Goal: Communication & Community: Answer question/provide support

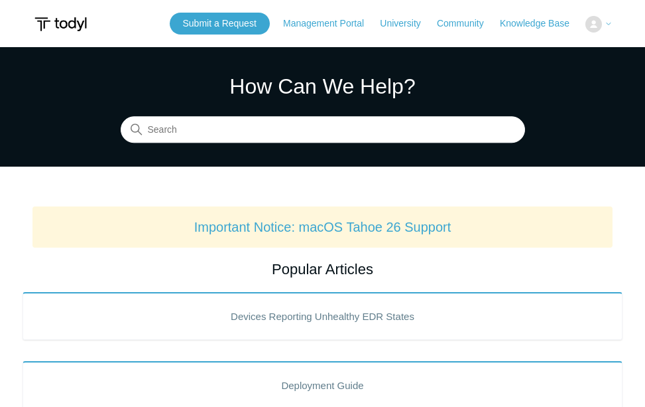
click at [596, 27] on button at bounding box center [599, 24] width 27 height 17
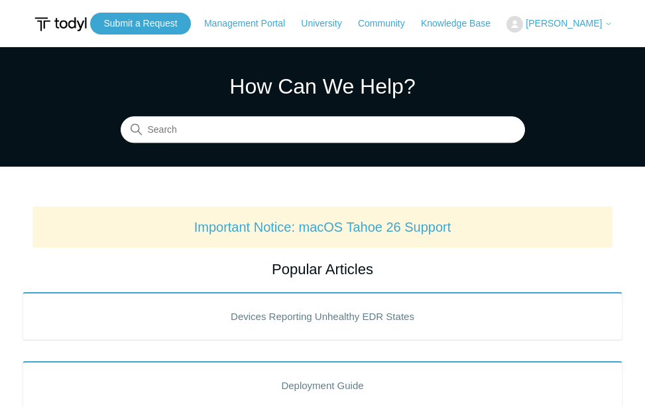
click at [590, 25] on span "[PERSON_NAME]" at bounding box center [564, 23] width 76 height 11
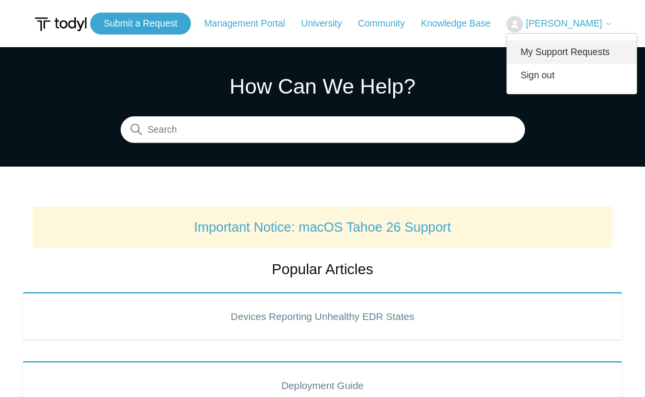
click at [563, 56] on link "My Support Requests" at bounding box center [571, 51] width 129 height 23
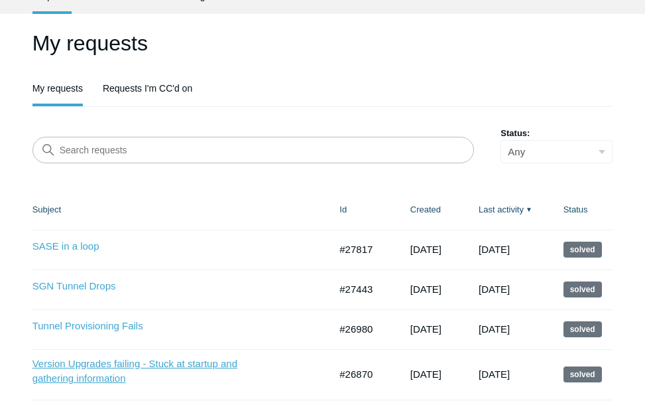
scroll to position [133, 0]
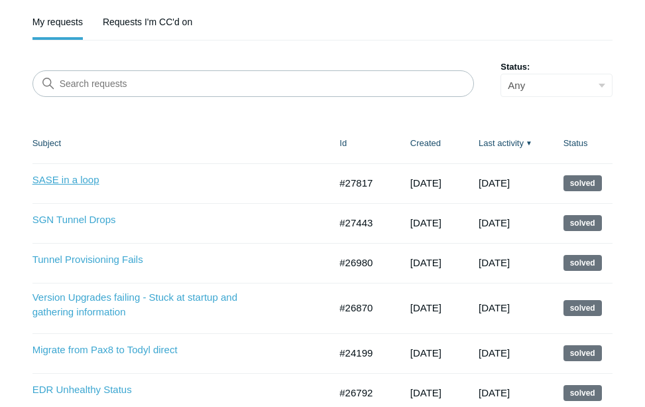
click at [81, 178] on link "SASE in a loop" at bounding box center [148, 179] width 232 height 15
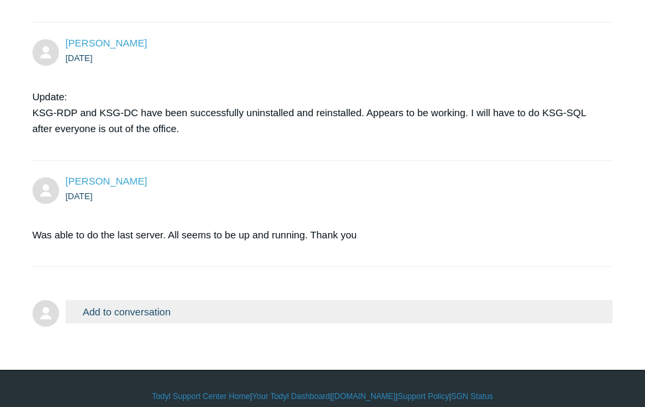
scroll to position [4087, 0]
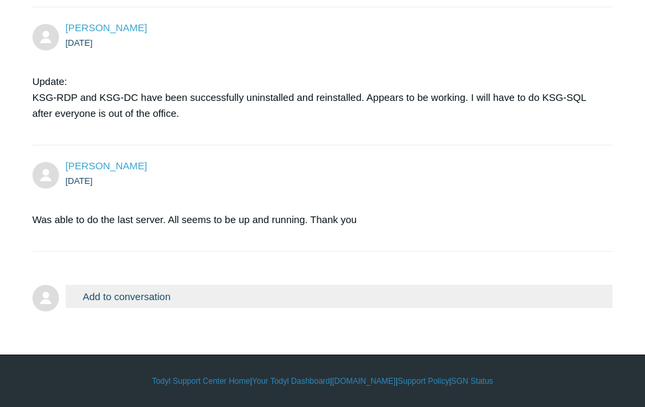
click at [149, 295] on button "Add to conversation" at bounding box center [340, 296] width 548 height 23
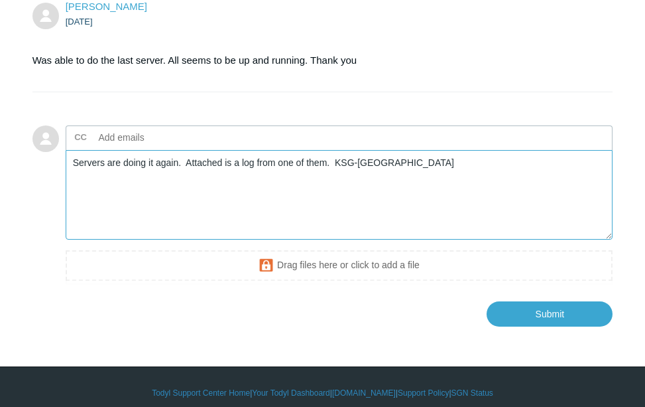
scroll to position [4258, 0]
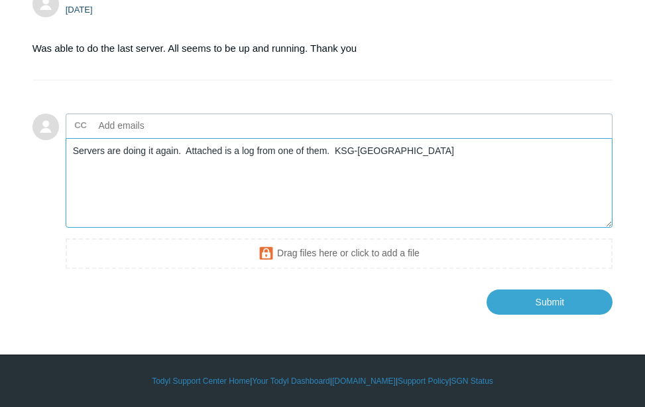
click at [178, 152] on textarea "Servers are doing it again. Attached is a log from one of them. KSG-DC" at bounding box center [340, 183] width 548 height 90
type textarea "Servers are doing it again. Constant connect disconnect. Attached is a log from…"
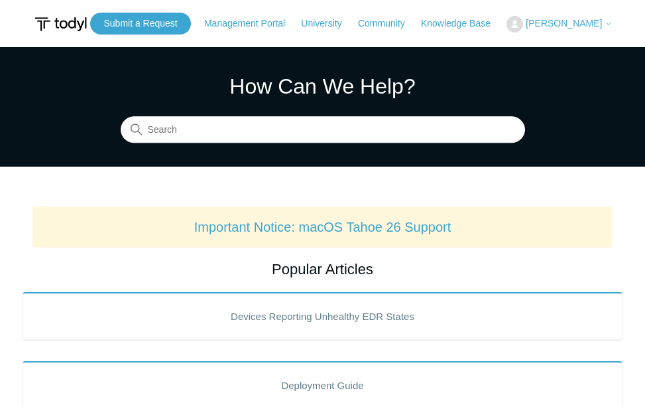
click at [576, 21] on span "[PERSON_NAME]" at bounding box center [564, 23] width 76 height 11
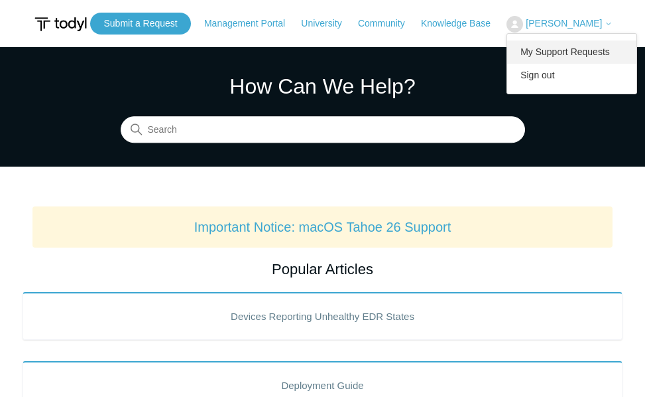
click at [556, 57] on link "My Support Requests" at bounding box center [571, 51] width 129 height 23
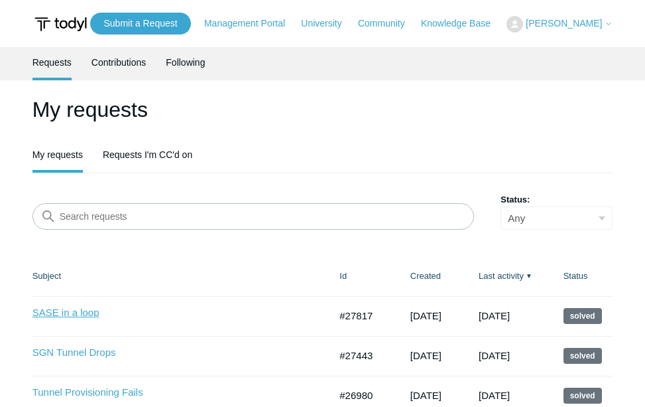
click at [67, 310] on link "SASE in a loop" at bounding box center [148, 312] width 232 height 15
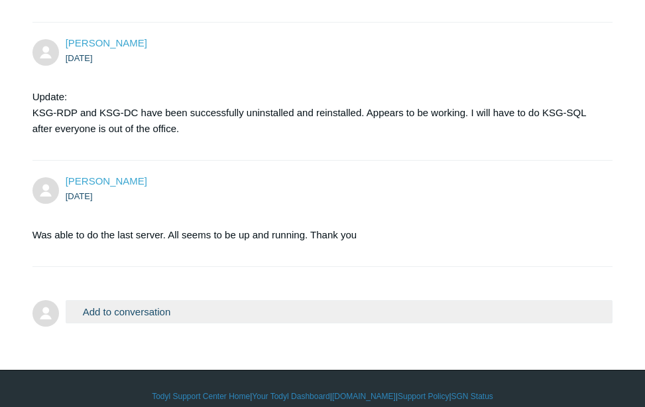
scroll to position [4087, 0]
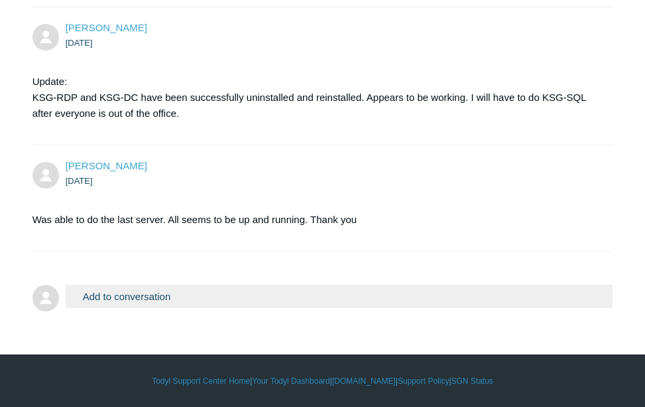
click at [170, 296] on button "Add to conversation" at bounding box center [340, 296] width 548 height 23
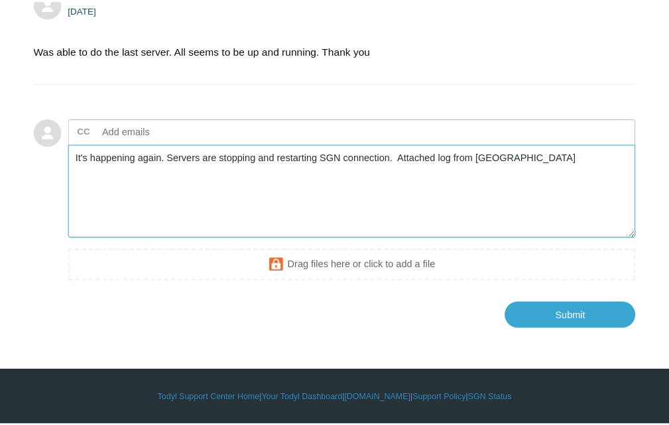
scroll to position [4274, 0]
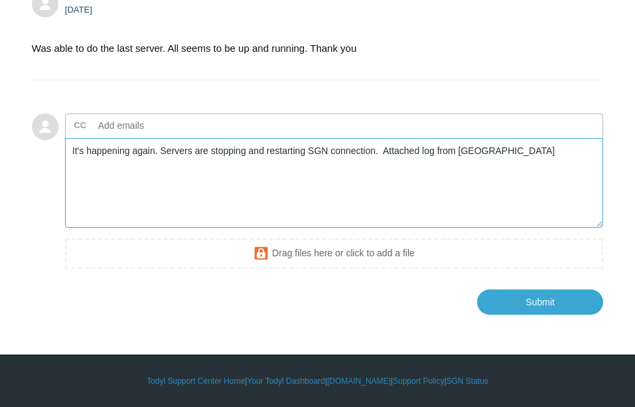
type textarea "It's happening again. Servers are stopping and restarting SGN connection. Attac…"
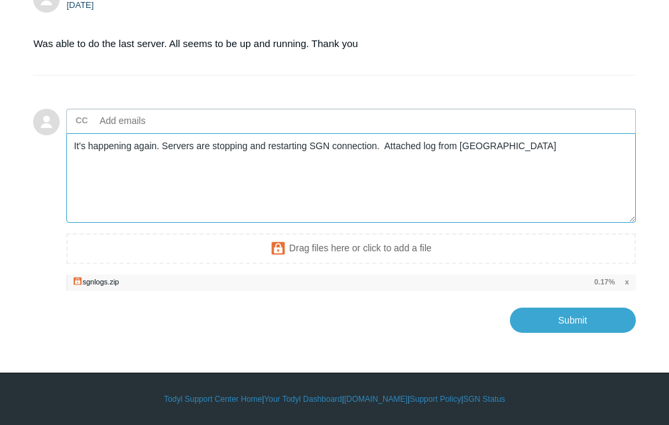
scroll to position [4505, 0]
